Goal: Transaction & Acquisition: Purchase product/service

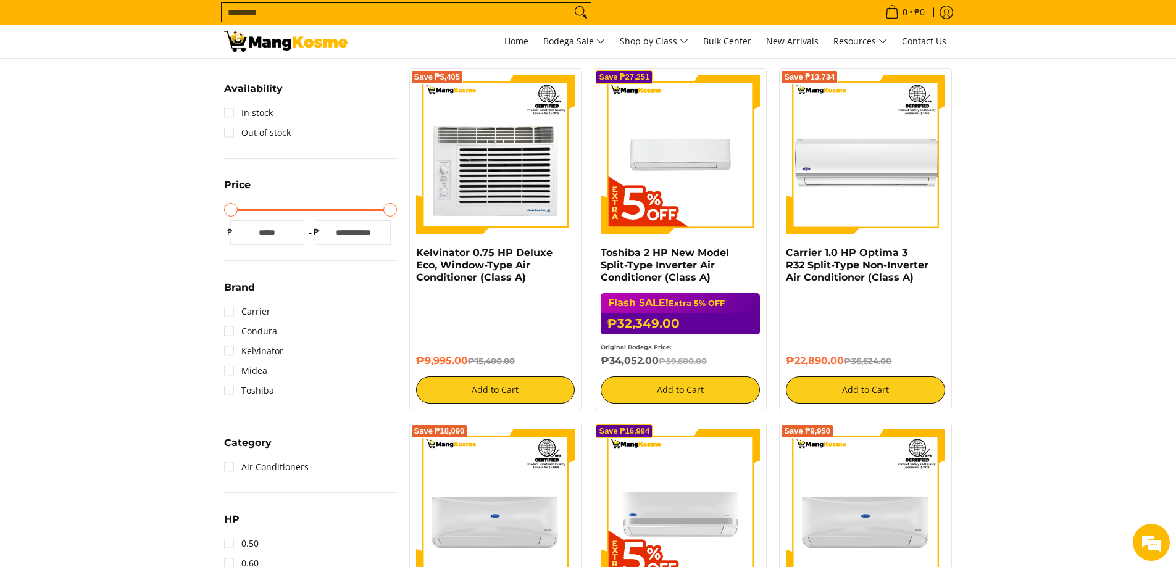
scroll to position [514, 0]
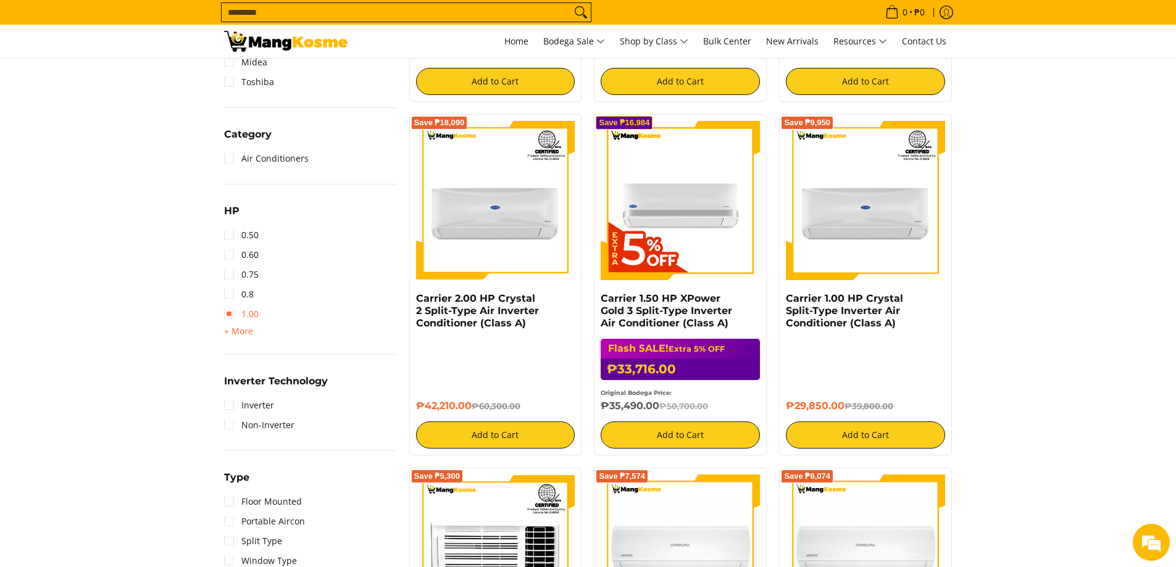
click at [256, 314] on link "1.00" at bounding box center [241, 314] width 35 height 20
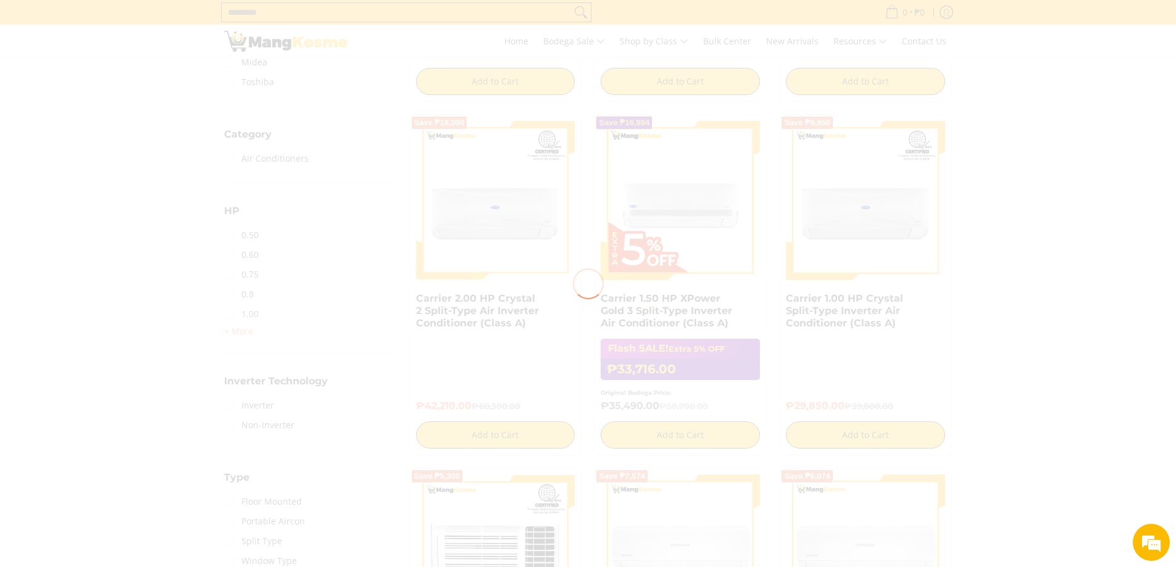
scroll to position [0, 0]
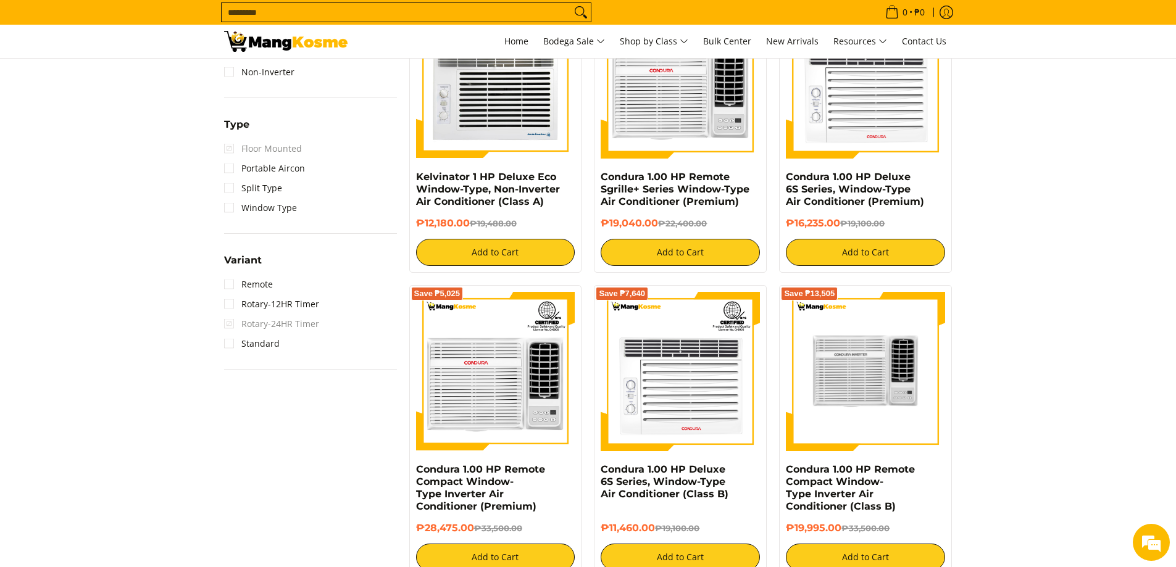
scroll to position [987, 0]
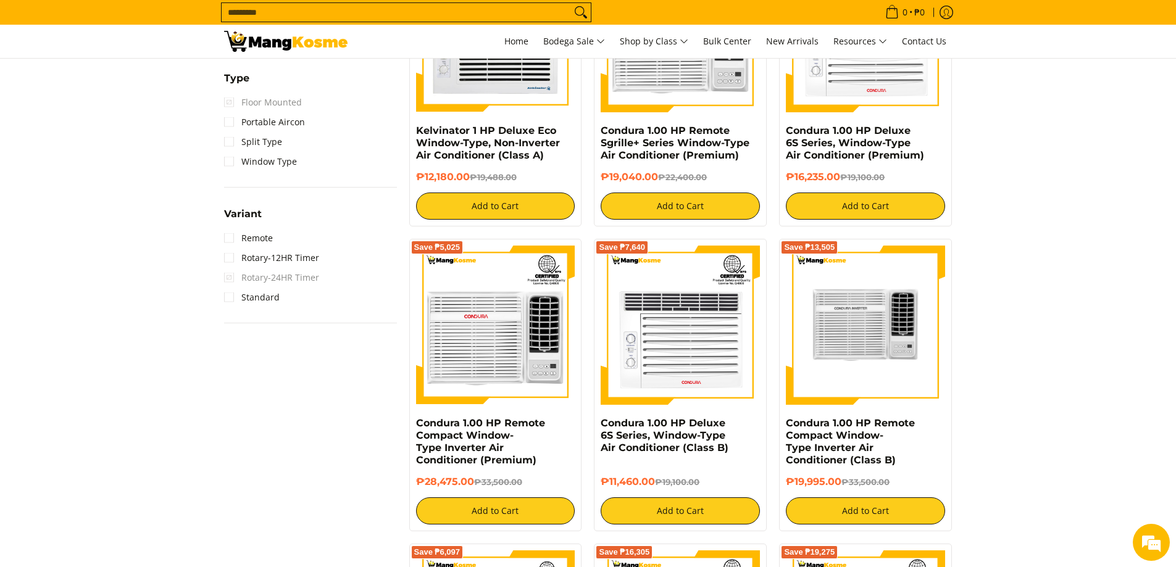
click at [821, 321] on img at bounding box center [865, 326] width 159 height 156
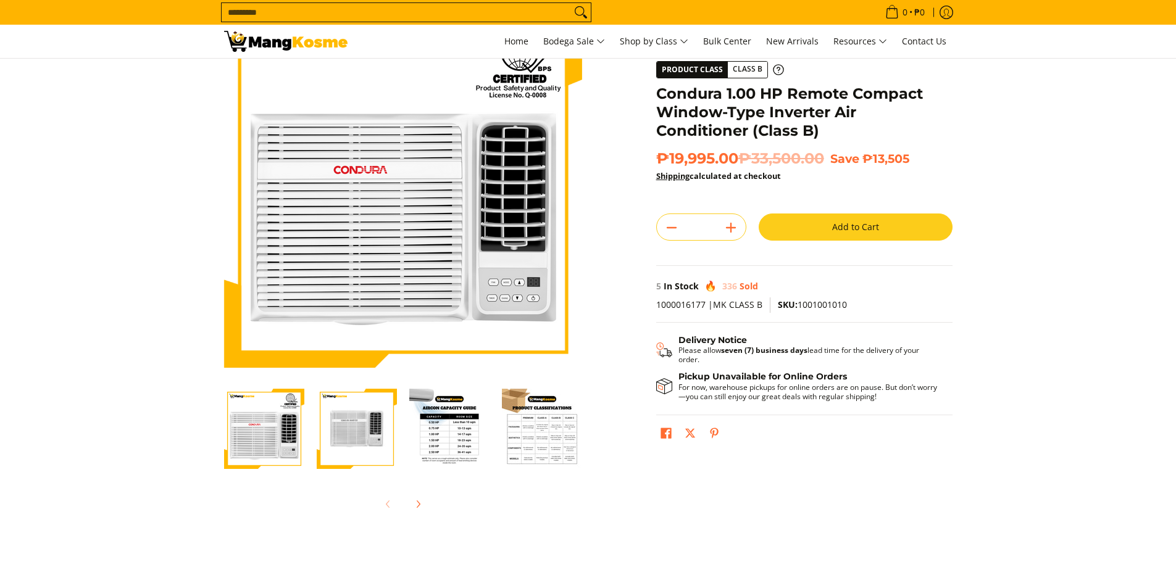
click at [818, 231] on button "Add to Cart" at bounding box center [856, 227] width 194 height 27
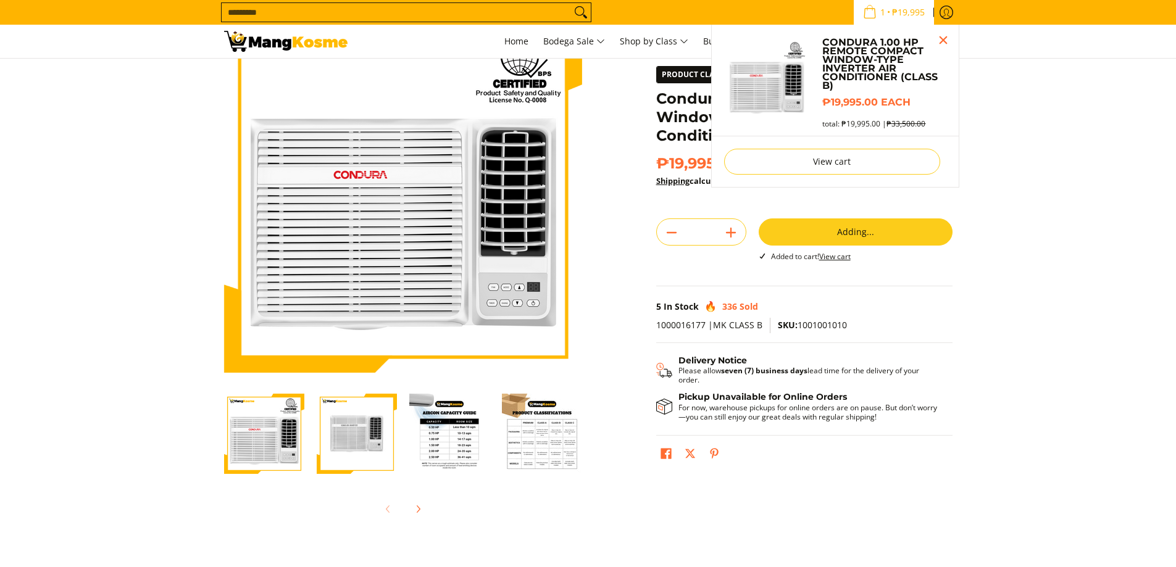
scroll to position [40, 0]
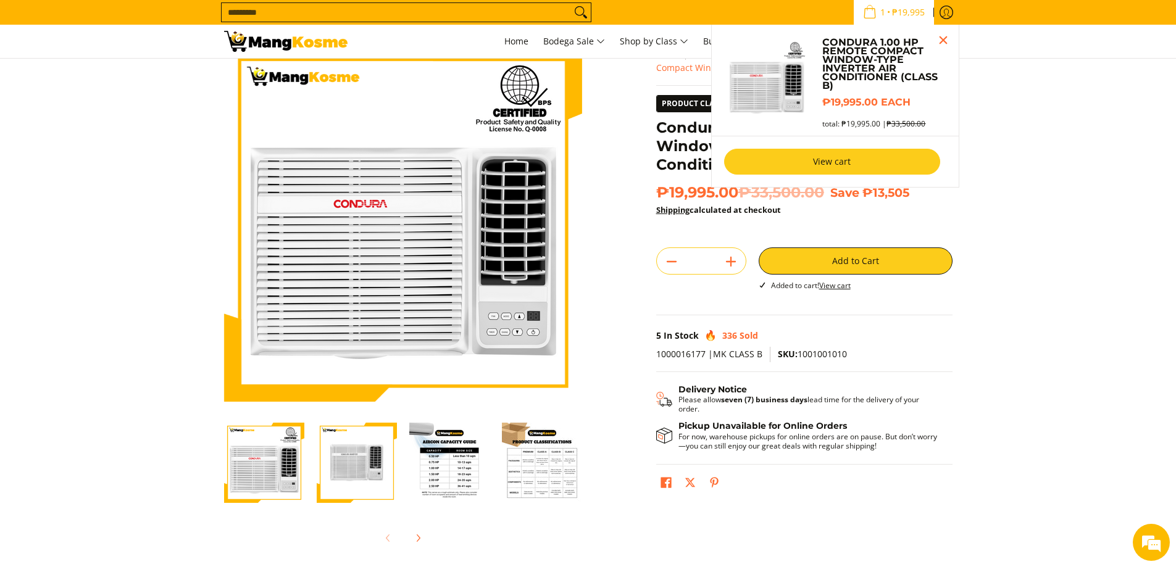
click at [891, 156] on link "View cart" at bounding box center [832, 162] width 216 height 26
